Goal: Browse casually: Explore the website without a specific task or goal

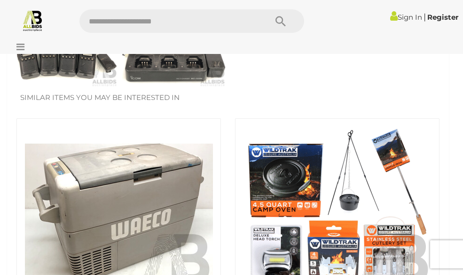
scroll to position [470, 0]
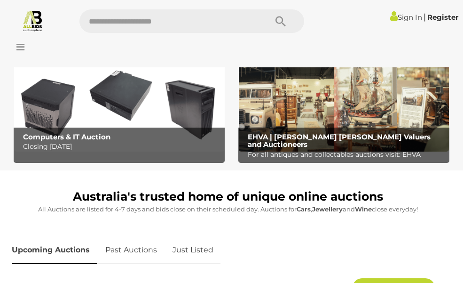
scroll to position [282, 0]
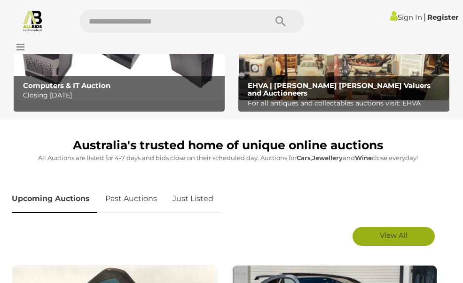
click at [383, 245] on link "View All" at bounding box center [394, 236] width 82 height 19
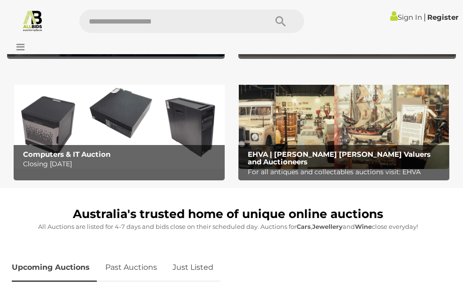
scroll to position [188, 0]
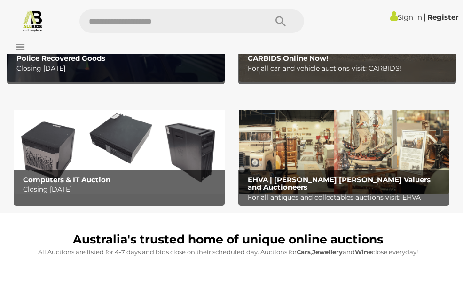
click at [316, 141] on img at bounding box center [344, 148] width 211 height 94
